Goal: Task Accomplishment & Management: Complete application form

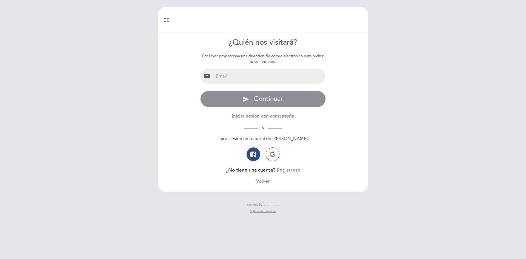
select select "es"
click at [252, 78] on input "email" at bounding box center [270, 76] width 112 height 15
type input "[EMAIL_ADDRESS][DOMAIN_NAME]"
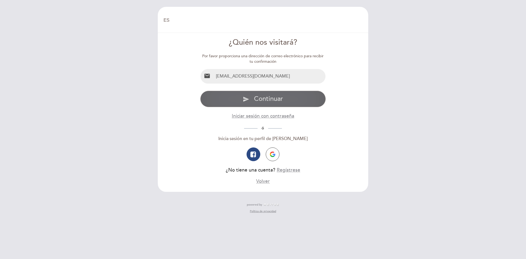
click at [269, 102] on span "Continuar" at bounding box center [268, 99] width 29 height 8
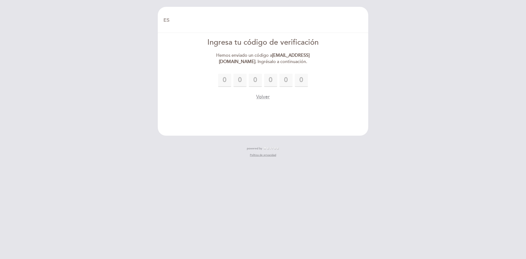
type input "6"
type input "2"
type input "4"
type input "7"
type input "2"
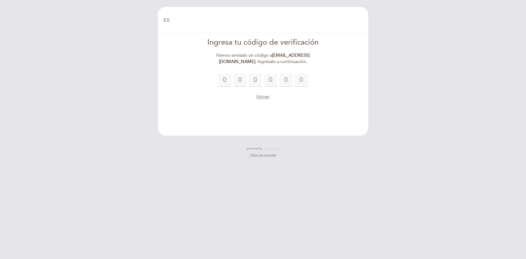
type input "3"
click at [340, 74] on form "Ingresa tu código de verificación Hemos enviado un código a [EMAIL_ADDRESS][DOM…" at bounding box center [263, 68] width 203 height 63
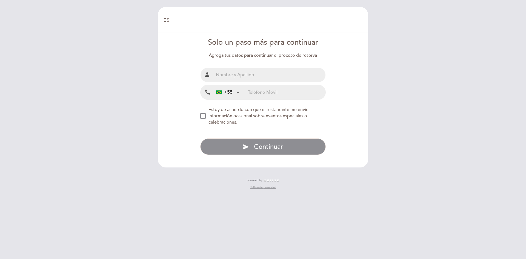
click at [247, 79] on input "text" at bounding box center [270, 75] width 112 height 15
type input "[PERSON_NAME]"
click at [264, 96] on input "tel" at bounding box center [286, 92] width 77 height 15
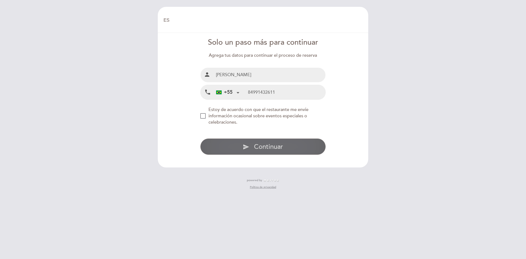
type input "84991432611"
click at [271, 148] on span "Continuar" at bounding box center [268, 147] width 29 height 8
